Goal: Task Accomplishment & Management: Manage account settings

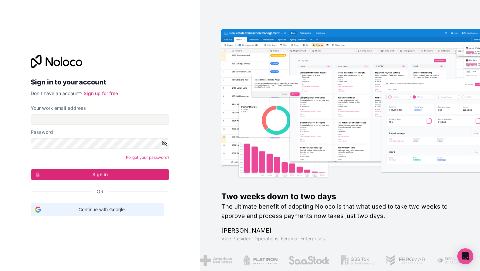
click at [96, 211] on span "Continue with Google" at bounding box center [102, 209] width 116 height 7
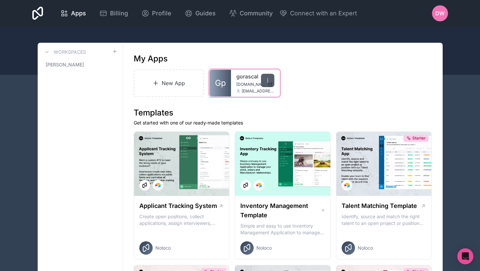
click at [266, 82] on icon at bounding box center [267, 80] width 5 height 5
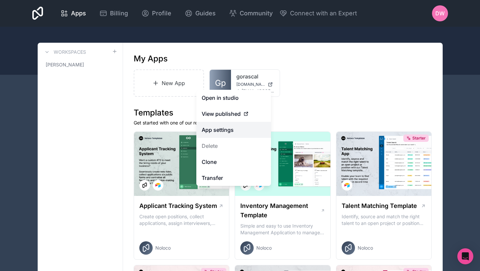
click at [220, 131] on link "App settings" at bounding box center [233, 130] width 75 height 16
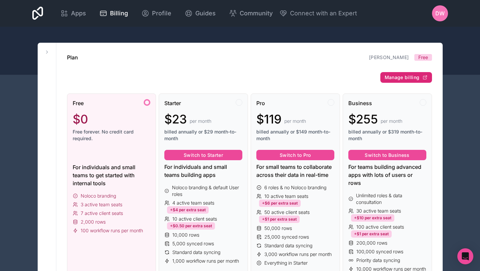
click at [408, 79] on span "Manage billing" at bounding box center [402, 77] width 35 height 6
